Goal: Communication & Community: Share content

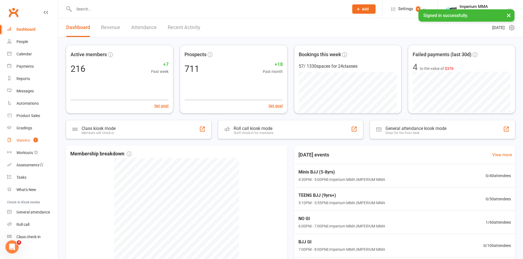
click at [22, 141] on div "Waivers" at bounding box center [22, 140] width 13 height 4
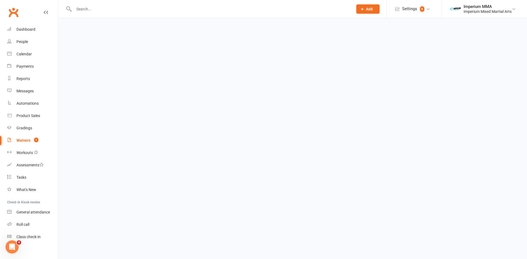
select select "50"
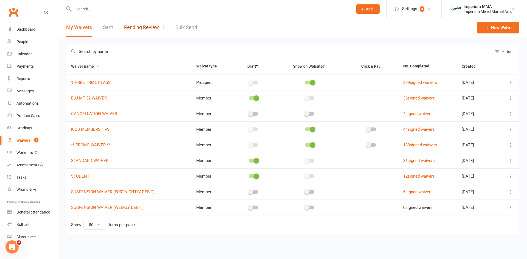
click at [140, 25] on link "Pending Review 1" at bounding box center [144, 27] width 40 height 19
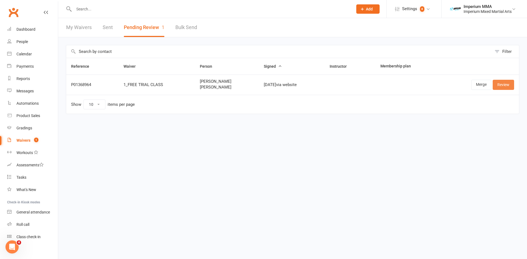
click at [505, 87] on link "Review" at bounding box center [502, 85] width 21 height 10
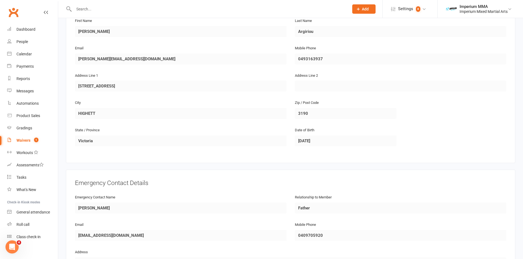
scroll to position [445, 0]
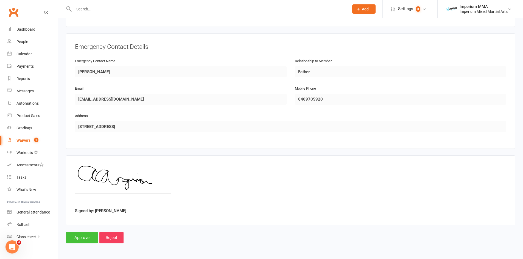
click at [77, 241] on input "Approve" at bounding box center [82, 238] width 32 height 12
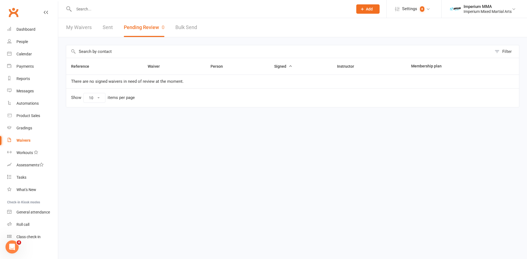
click at [84, 12] on input "text" at bounding box center [210, 9] width 277 height 8
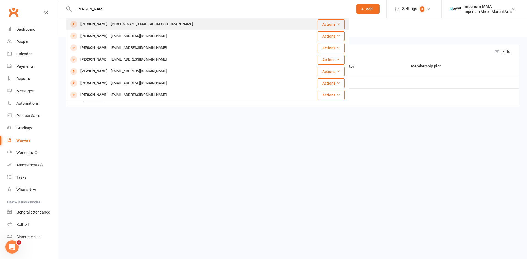
type input "[PERSON_NAME]"
click at [91, 25] on div "[PERSON_NAME]" at bounding box center [94, 24] width 30 height 8
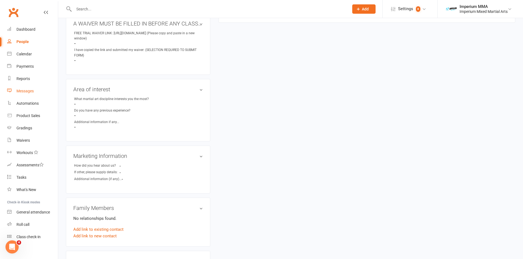
scroll to position [81, 0]
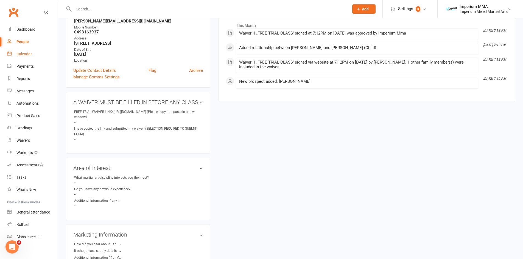
click at [21, 56] on div "Calendar" at bounding box center [23, 54] width 15 height 4
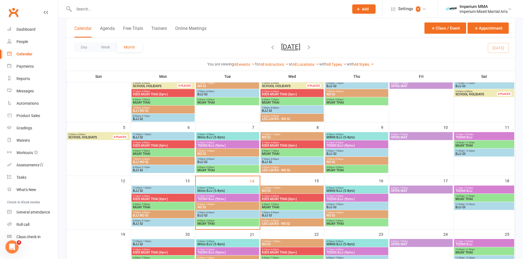
scroll to position [69, 0]
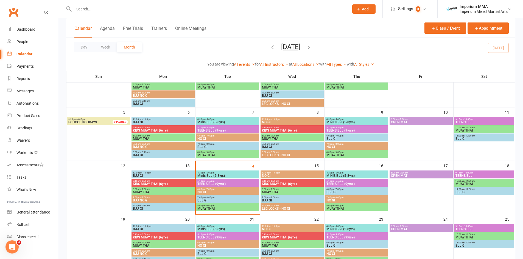
click at [225, 207] on span "MUAY THAI" at bounding box center [227, 208] width 61 height 3
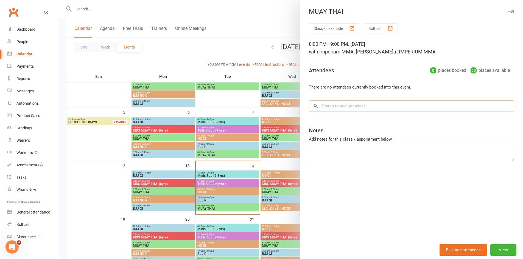
click at [362, 107] on input "search" at bounding box center [411, 106] width 205 height 12
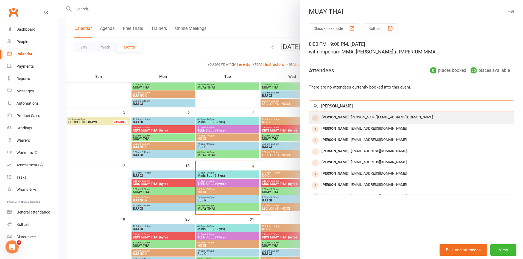
type input "[PERSON_NAME]"
click at [351, 117] on span "[PERSON_NAME][EMAIL_ADDRESS][DOMAIN_NAME]" at bounding box center [392, 117] width 82 height 4
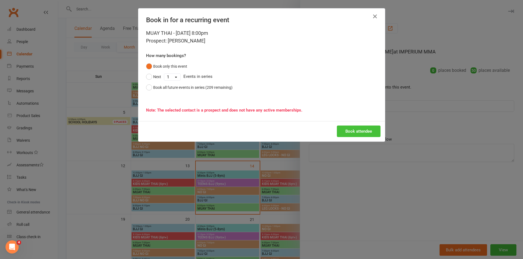
click at [365, 132] on button "Book attendee" at bounding box center [359, 132] width 44 height 12
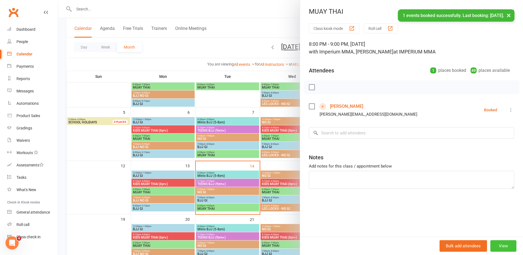
click at [501, 244] on button "View" at bounding box center [503, 246] width 26 height 12
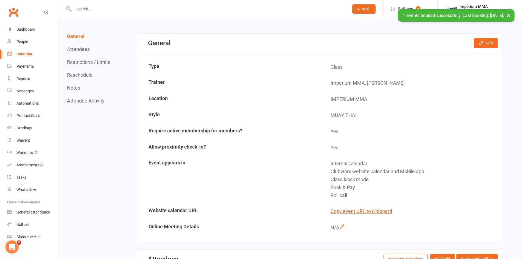
scroll to position [123, 0]
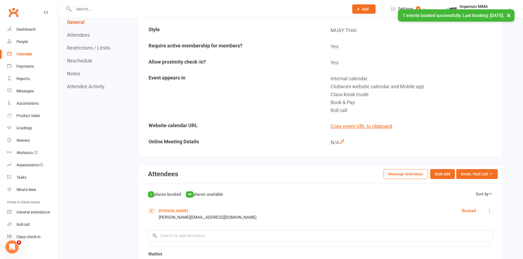
click at [410, 174] on button "Message Attendees" at bounding box center [405, 174] width 44 height 10
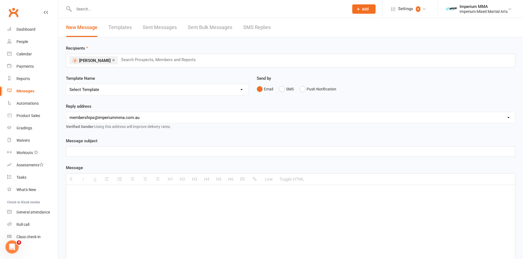
click at [104, 91] on select "Select Template [SMS] WE MISS YOU [Email] 10 CLASS PASS EXPIRY [Email] Confirma…" at bounding box center [157, 89] width 182 height 11
select select "8"
click at [66, 84] on select "Select Template [SMS] WE MISS YOU [Email] 10 CLASS PASS EXPIRY [Email] Confirma…" at bounding box center [157, 89] width 182 height 11
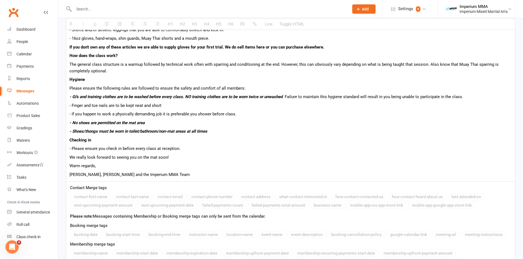
scroll to position [568, 0]
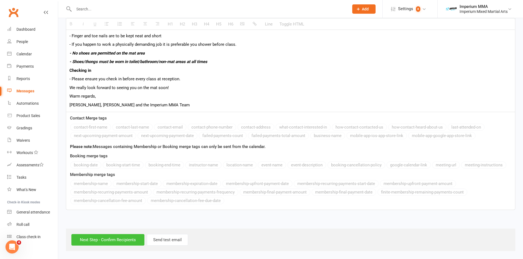
click at [113, 239] on input "Next Step - Confirm Recipients" at bounding box center [107, 240] width 73 height 12
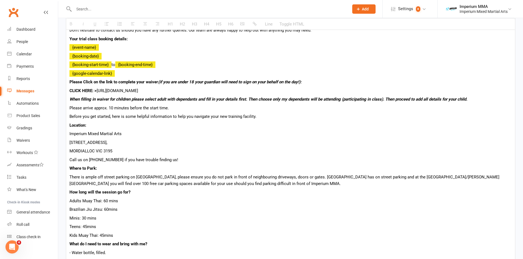
scroll to position [219, 0]
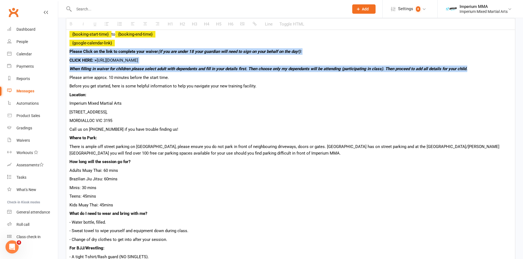
drag, startPoint x: 70, startPoint y: 50, endPoint x: 502, endPoint y: 71, distance: 432.6
click at [502, 71] on div "Hi {contact-first-name} Congratulations on taking your first step towards achie…" at bounding box center [290, 213] width 448 height 495
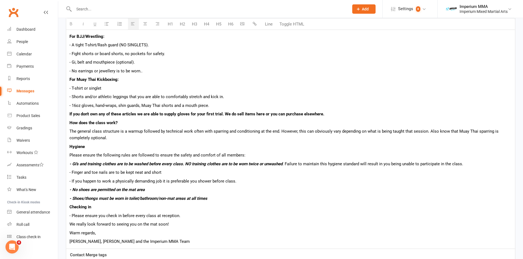
scroll to position [542, 0]
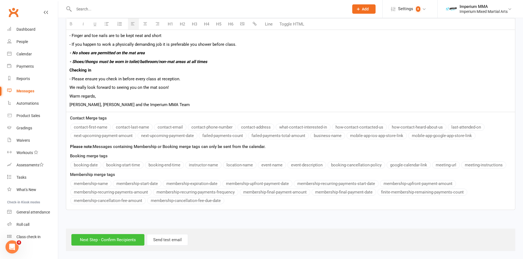
click at [123, 239] on input "Next Step - Confirm Recipients" at bounding box center [107, 240] width 73 height 12
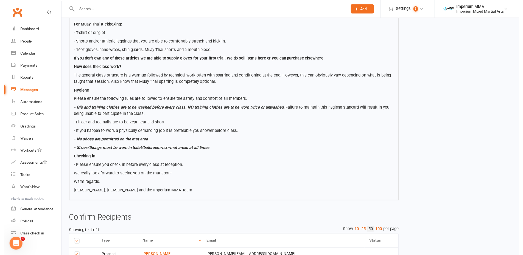
scroll to position [421, 0]
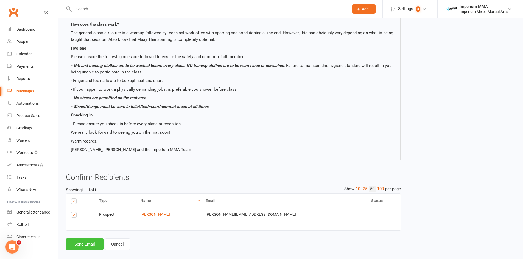
click at [80, 240] on button "Send Email" at bounding box center [85, 245] width 38 height 12
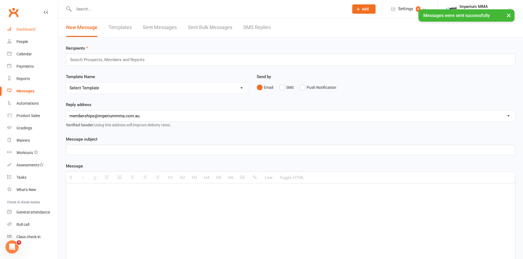
click at [24, 27] on div "Dashboard" at bounding box center [25, 29] width 19 height 4
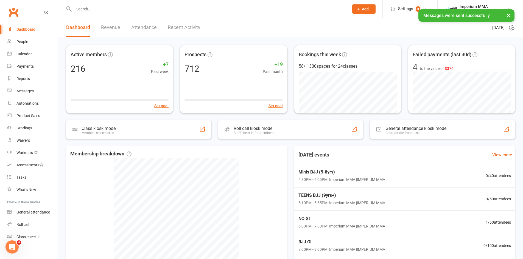
click at [186, 27] on link "Recent Activity" at bounding box center [184, 27] width 33 height 19
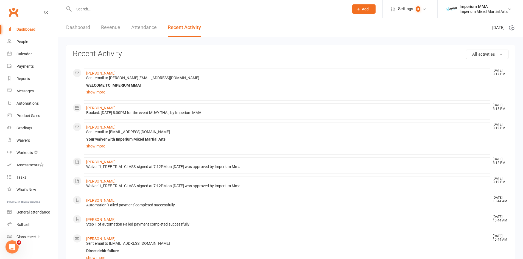
click at [72, 27] on link "Dashboard" at bounding box center [78, 27] width 24 height 19
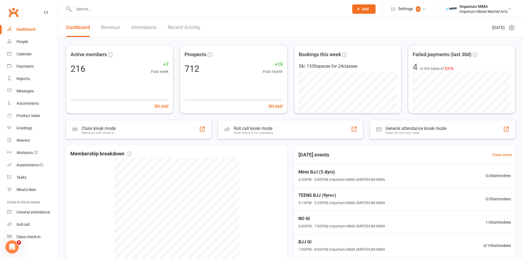
click at [24, 30] on div "Dashboard" at bounding box center [25, 29] width 19 height 4
click at [433, 67] on span "to the value of $376" at bounding box center [434, 68] width 35 height 7
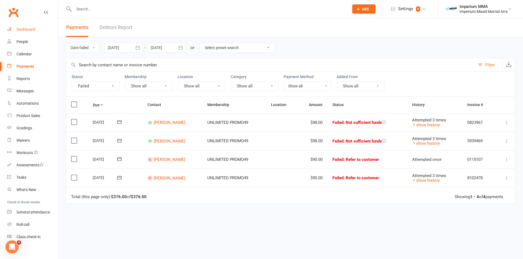
click at [20, 28] on div "Dashboard" at bounding box center [25, 29] width 19 height 4
